Goal: Task Accomplishment & Management: Manage account settings

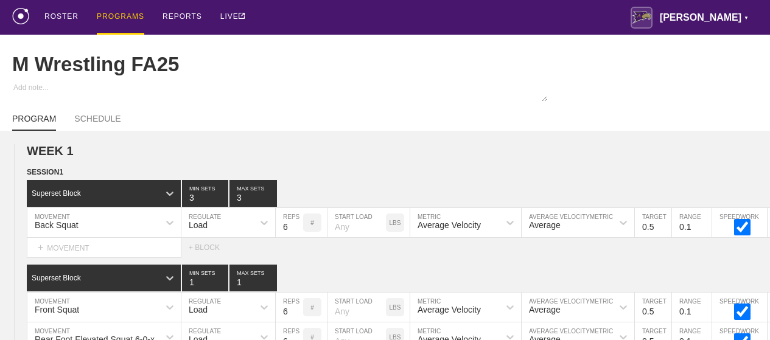
click at [123, 27] on div "PROGRAMS" at bounding box center [121, 17] width 48 height 35
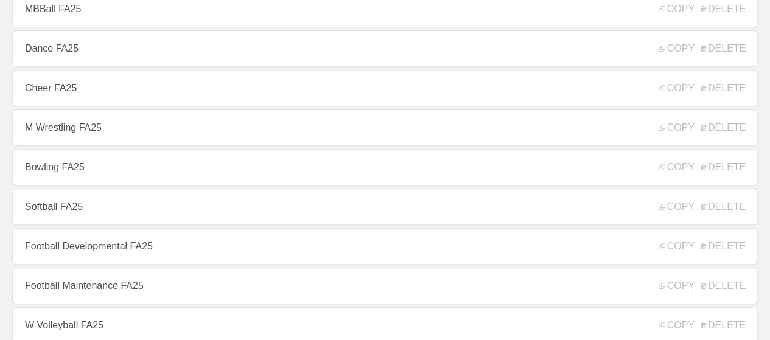
scroll to position [244, 0]
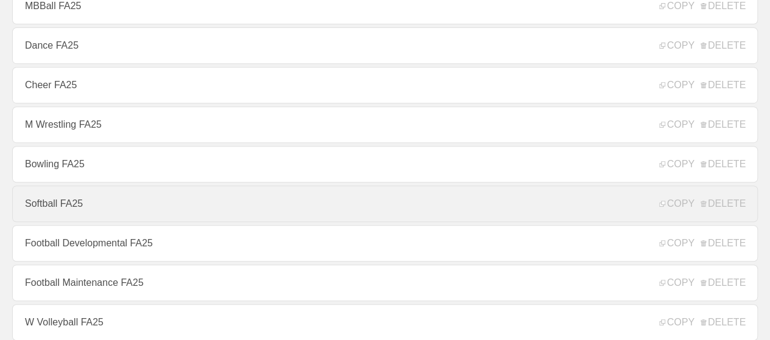
click at [309, 215] on link "Softball FA25" at bounding box center [385, 204] width 746 height 37
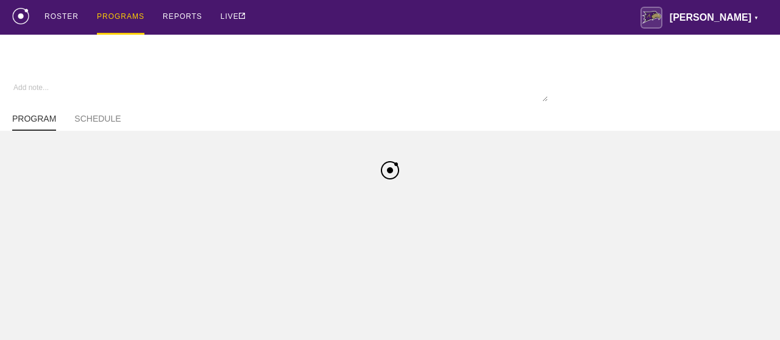
type textarea "x"
type input "Softball FA25"
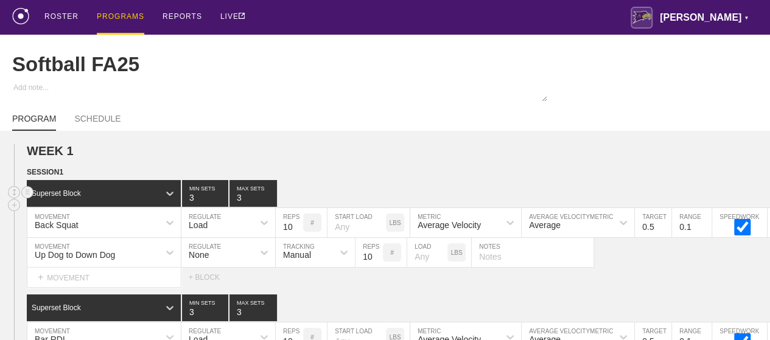
click at [337, 192] on div "Superset Block 3 MIN SETS 3 MAX SETS" at bounding box center [399, 193] width 744 height 27
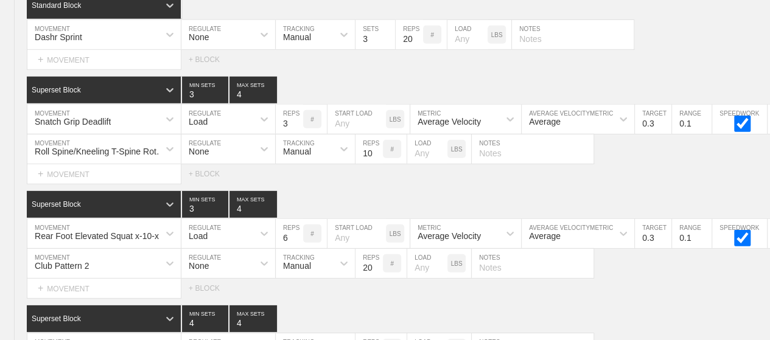
scroll to position [8785, 0]
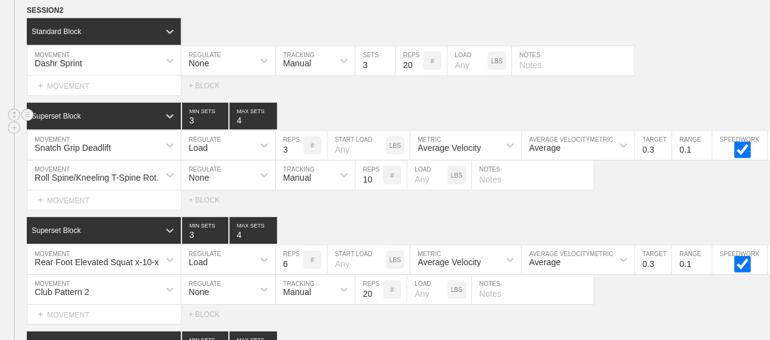
click at [351, 103] on div "Superset Block 3 MIN SETS 4 MAX SETS" at bounding box center [399, 116] width 744 height 27
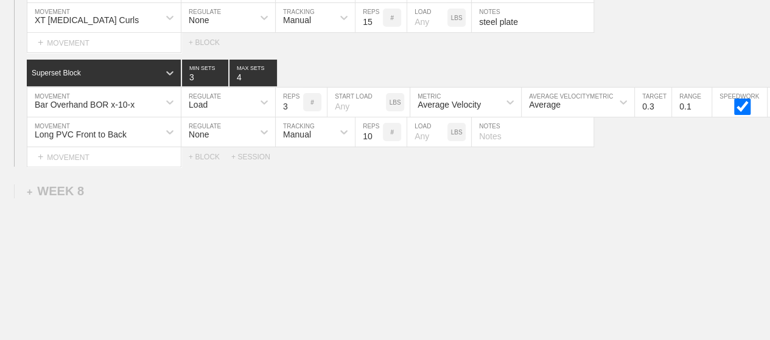
scroll to position [9175, 0]
